Goal: Transaction & Acquisition: Subscribe to service/newsletter

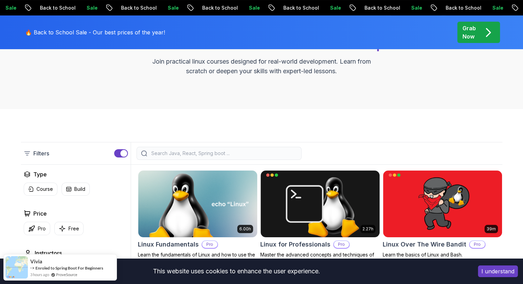
scroll to position [103, 0]
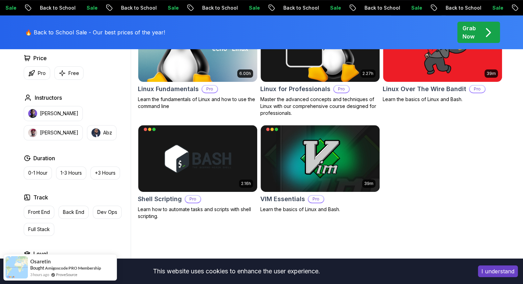
scroll to position [206, 0]
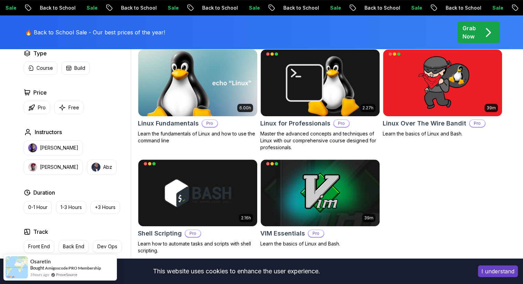
click at [223, 93] on img at bounding box center [197, 83] width 125 height 70
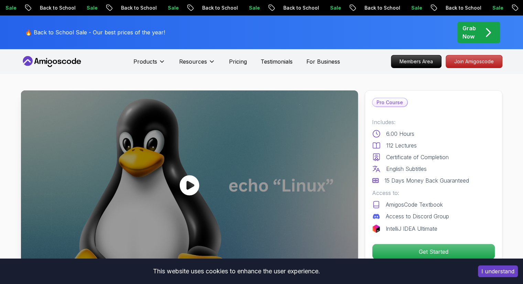
click at [197, 185] on icon at bounding box center [190, 185] width 20 height 20
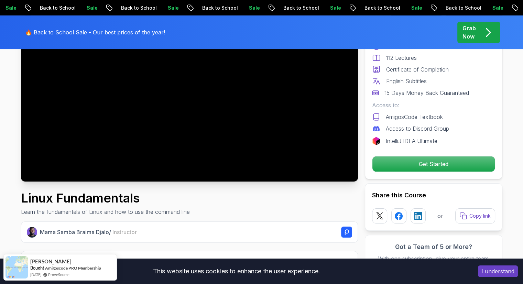
scroll to position [69, 0]
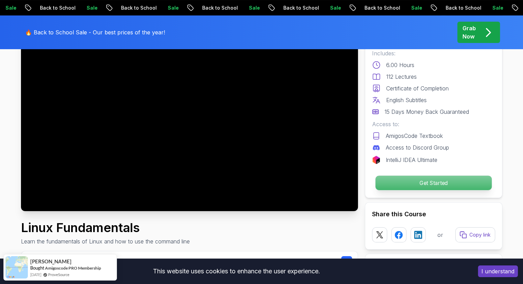
click at [417, 181] on p "Get Started" at bounding box center [433, 183] width 116 height 14
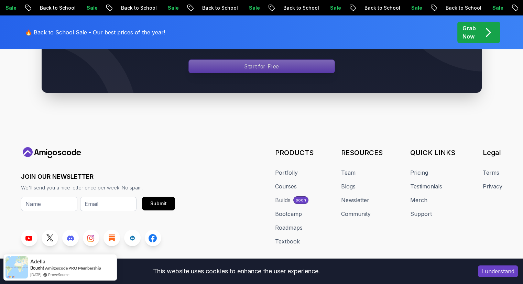
scroll to position [2591, 0]
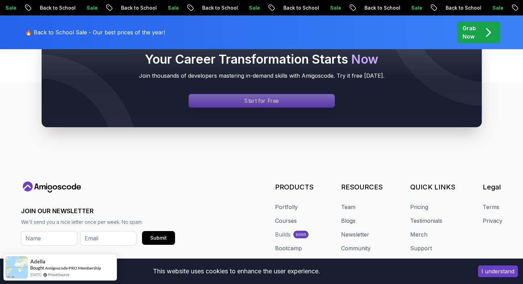
click at [235, 97] on div "Signin page" at bounding box center [262, 100] width 146 height 13
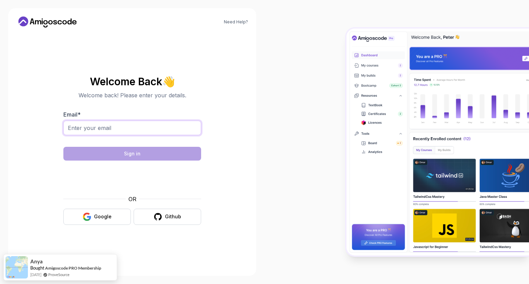
click at [176, 132] on input "Email *" at bounding box center [132, 128] width 138 height 14
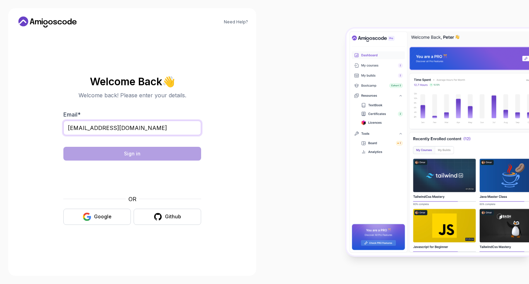
type input "xingqiluchatgpt@gmail.com"
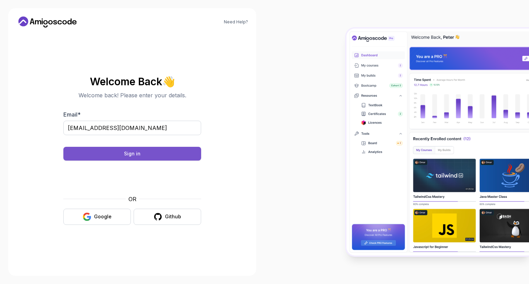
click at [121, 154] on button "Sign in" at bounding box center [132, 154] width 138 height 14
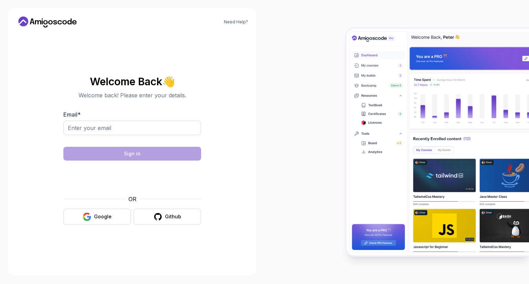
drag, startPoint x: 0, startPoint y: 0, endPoint x: 135, endPoint y: 140, distance: 194.2
click at [135, 140] on div at bounding box center [132, 140] width 138 height 6
click at [138, 130] on input "Email *" at bounding box center [132, 128] width 138 height 14
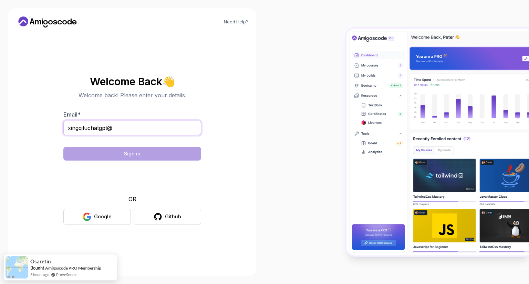
type input "xingqiluchatgpt@"
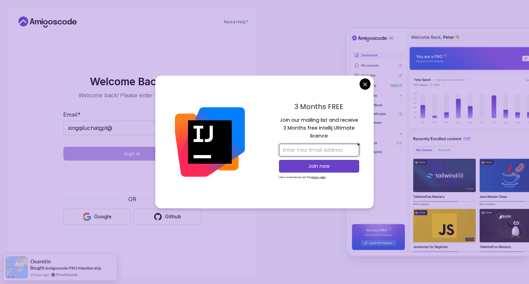
click at [327, 150] on input "email" at bounding box center [319, 150] width 80 height 13
type input "xingqiluchatgpt@gmail.com"
click at [352, 170] on button "Join now" at bounding box center [319, 166] width 80 height 13
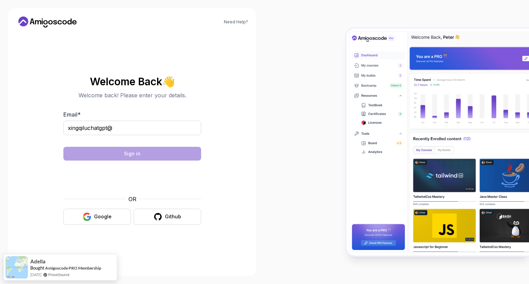
click at [315, 50] on body "Need Help? Welcome Back 👋 Welcome back! Please enter your details. Email * xing…" at bounding box center [264, 142] width 529 height 284
click at [159, 124] on input "xingqiluchatgpt@" at bounding box center [132, 128] width 138 height 14
type input "xingqiluchatgpt@gmail.com"
click at [104, 215] on div "Google" at bounding box center [103, 216] width 18 height 7
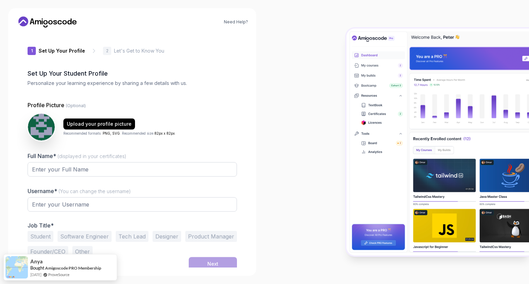
type input "briskstagab950"
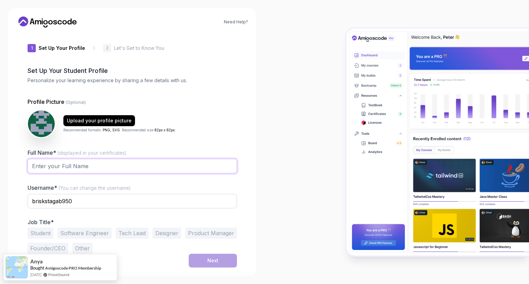
click at [56, 167] on input "Full Name* (displayed in your certificates)" at bounding box center [132, 166] width 209 height 14
type input "[PERSON_NAME]"
drag, startPoint x: 100, startPoint y: 201, endPoint x: 0, endPoint y: 196, distance: 100.6
click at [0, 196] on div "Need Help? 1 Set Up Your Profile 1 Set Up Your Profile 2 Let's Get to Know You …" at bounding box center [132, 142] width 264 height 284
type input "xingqilu"
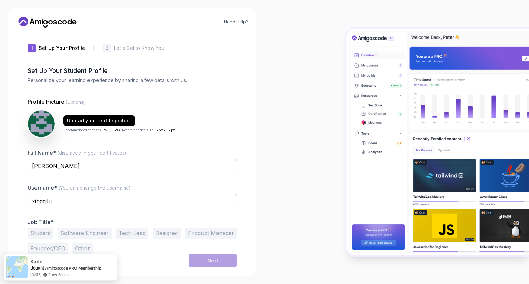
click at [39, 236] on button "Student" at bounding box center [41, 233] width 26 height 11
drag, startPoint x: 205, startPoint y: 256, endPoint x: 193, endPoint y: 189, distance: 68.6
click at [193, 189] on form "Profile Picture (Optional) Upload your profile picture Recommended formats: PNG…" at bounding box center [132, 183] width 209 height 170
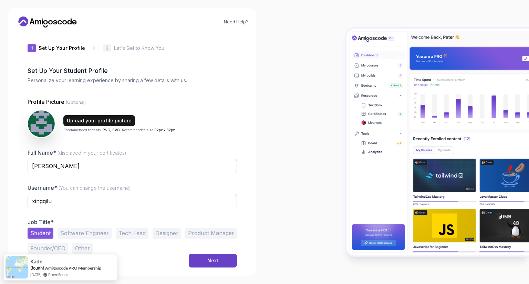
click at [89, 119] on div "Upload your profile picture" at bounding box center [99, 120] width 65 height 7
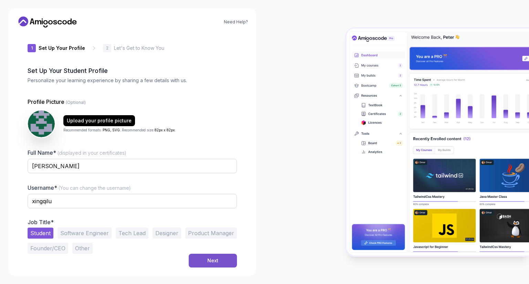
click at [208, 262] on div "Next" at bounding box center [212, 260] width 11 height 7
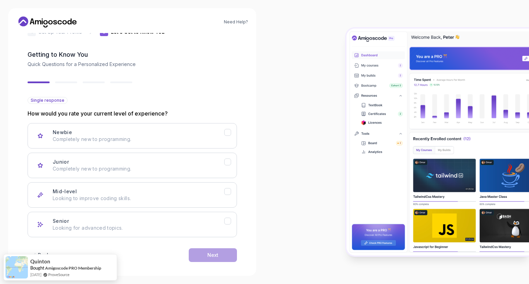
scroll to position [24, 0]
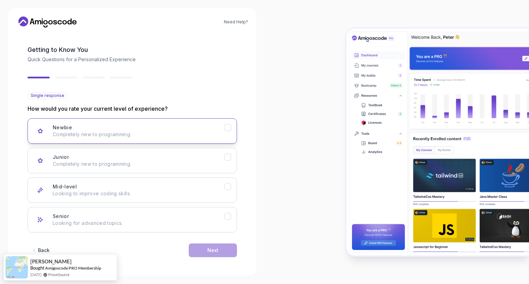
click at [223, 128] on div "Newbie Completely new to programming." at bounding box center [138, 131] width 171 height 14
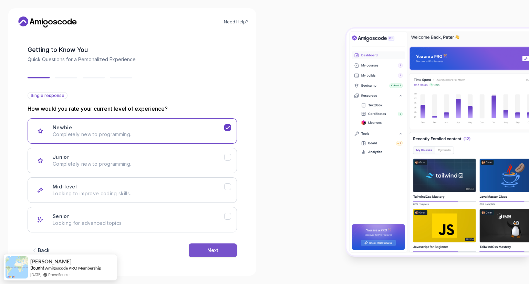
click at [206, 248] on button "Next" at bounding box center [213, 251] width 48 height 14
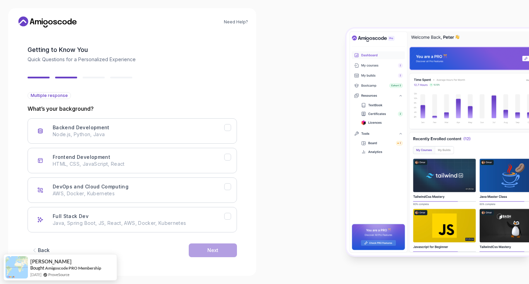
click at [40, 249] on div "Back" at bounding box center [44, 250] width 12 height 7
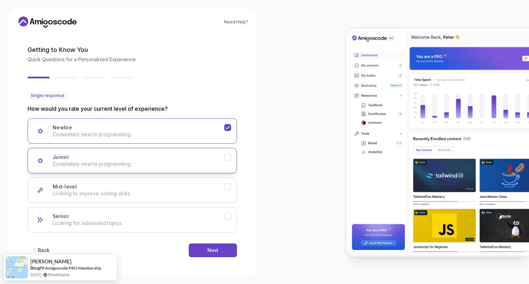
click at [161, 164] on p "Completely new to programming." at bounding box center [138, 164] width 171 height 7
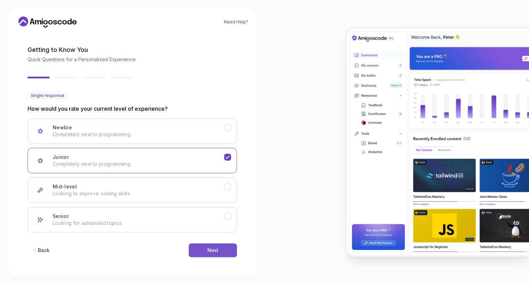
click at [204, 250] on button "Next" at bounding box center [213, 251] width 48 height 14
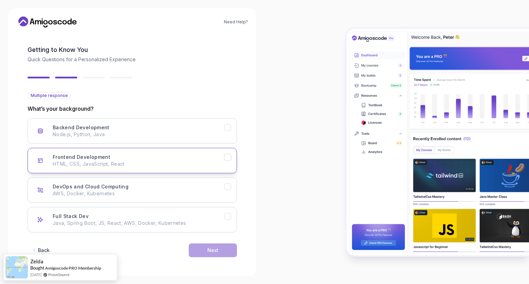
click at [130, 164] on p "HTML, CSS, JavaScript, React" at bounding box center [138, 164] width 171 height 7
click at [215, 249] on div "Next" at bounding box center [212, 250] width 11 height 7
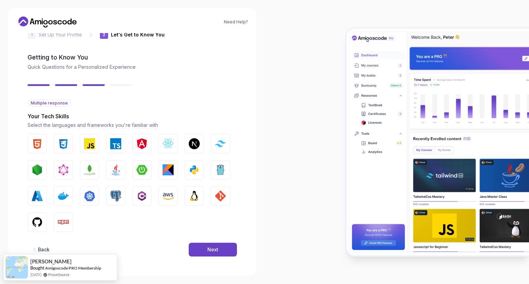
click at [215, 249] on div "Next" at bounding box center [212, 249] width 11 height 7
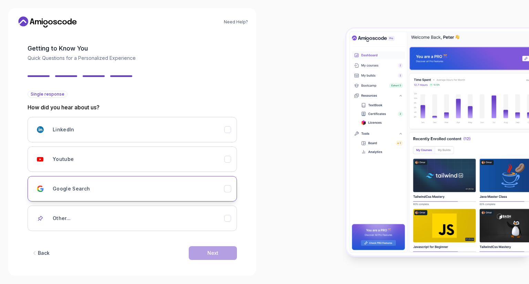
scroll to position [28, 0]
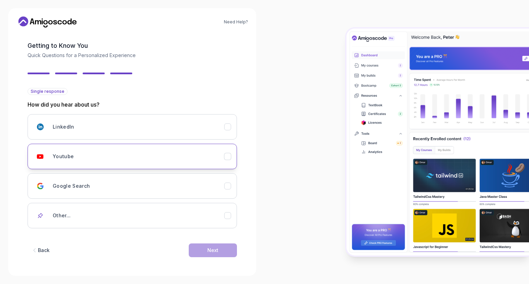
click at [225, 155] on icon "Youtube" at bounding box center [227, 156] width 7 height 7
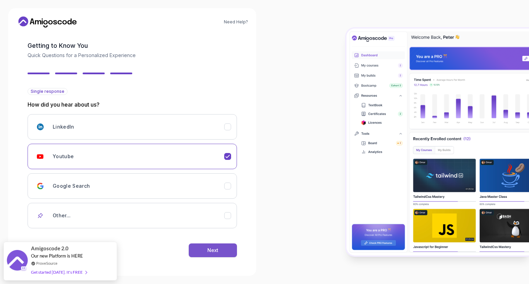
click at [214, 252] on div "Next" at bounding box center [212, 250] width 11 height 7
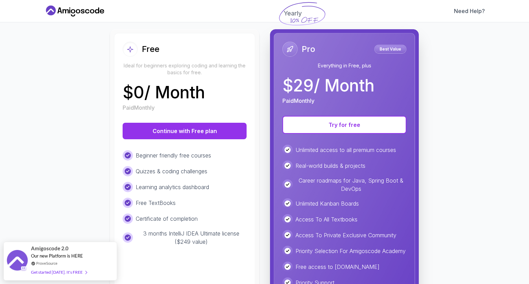
scroll to position [69, 0]
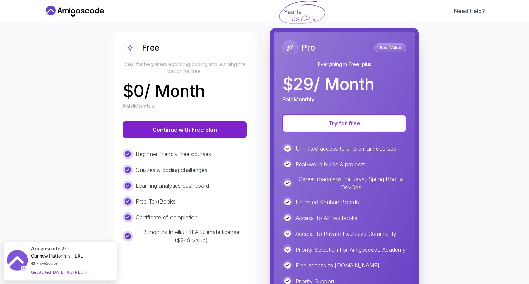
click at [203, 127] on button "Continue with Free plan" at bounding box center [185, 129] width 124 height 17
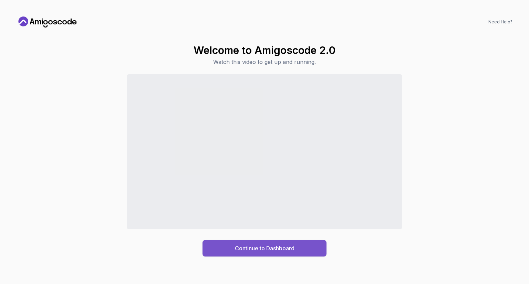
click at [269, 249] on div "Continue to Dashboard" at bounding box center [265, 248] width 60 height 8
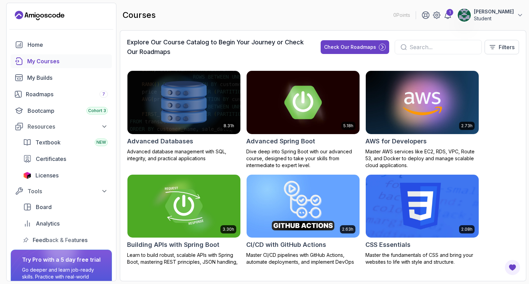
click at [448, 46] on input "text" at bounding box center [442, 47] width 66 height 8
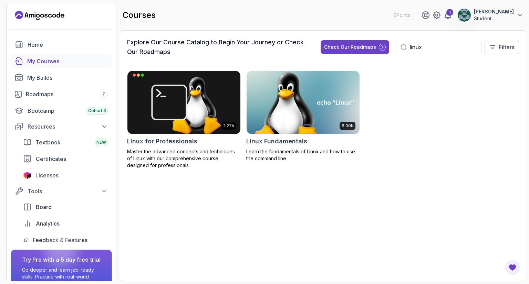
type input "linux"
click at [301, 147] on div "6.00h Linux Fundamentals Learn the fundamentals of Linux and how to use the com…" at bounding box center [303, 117] width 114 height 92
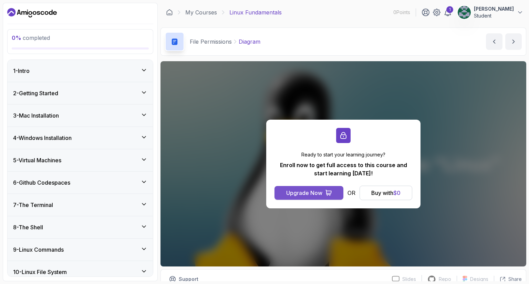
click at [318, 193] on div "Upgrade Now" at bounding box center [304, 193] width 36 height 8
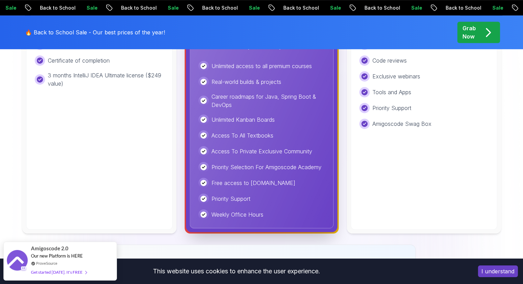
scroll to position [138, 0]
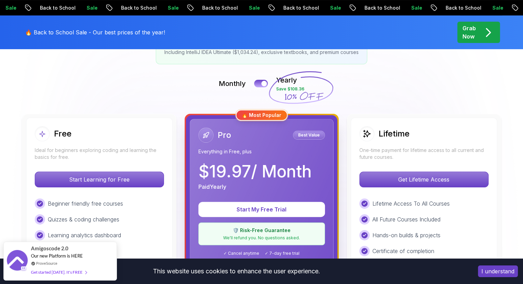
click at [416, 146] on div "Lifetime One-time payment for lifetime access to all current and future courses." at bounding box center [424, 143] width 129 height 34
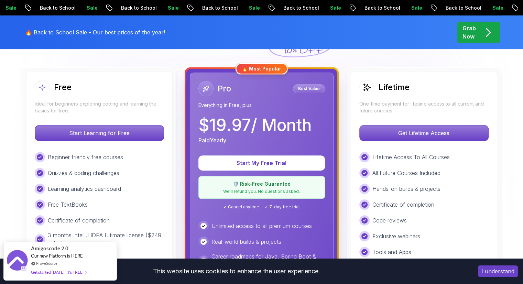
scroll to position [172, 0]
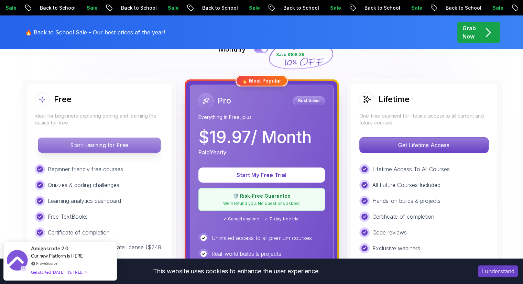
click at [136, 145] on p "Start Learning for Free" at bounding box center [99, 145] width 122 height 14
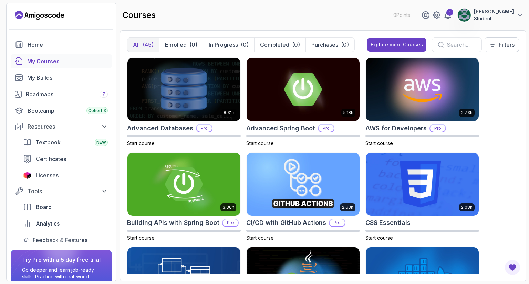
click at [446, 45] on input "text" at bounding box center [460, 45] width 29 height 8
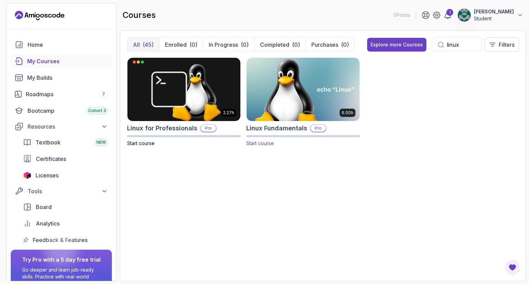
type input "linux"
click at [341, 79] on img at bounding box center [303, 89] width 118 height 66
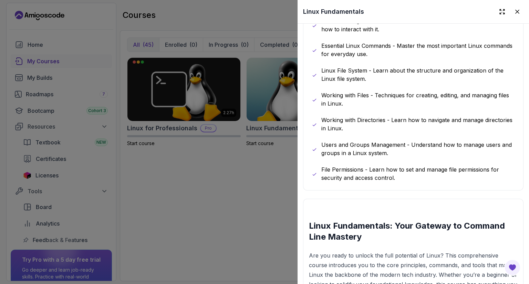
scroll to position [791, 0]
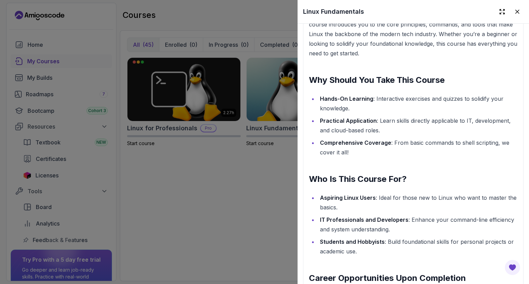
click at [249, 201] on div at bounding box center [264, 142] width 529 height 284
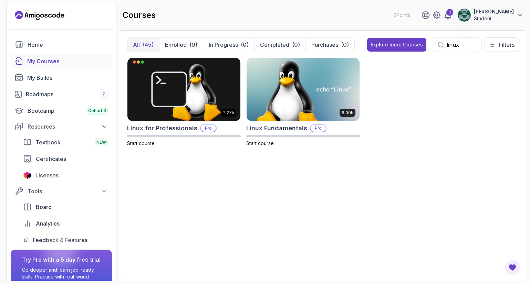
click at [149, 46] on div "(45)" at bounding box center [147, 45] width 11 height 8
click at [81, 43] on div "Home" at bounding box center [68, 45] width 80 height 8
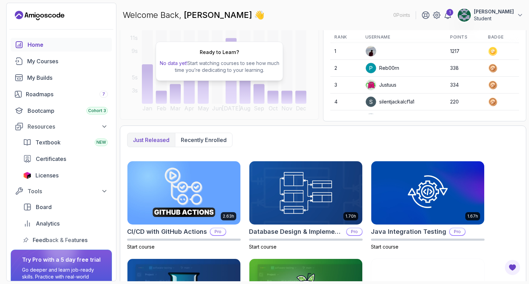
scroll to position [82, 0]
